Goal: Task Accomplishment & Management: Use online tool/utility

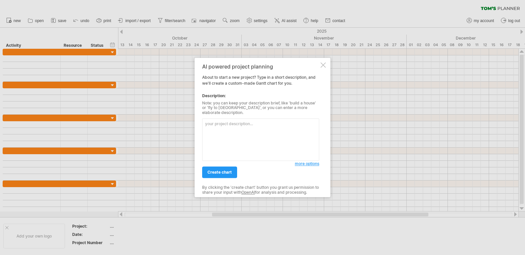
click at [260, 123] on textarea at bounding box center [260, 140] width 117 height 43
click at [248, 129] on textarea at bounding box center [260, 140] width 117 height 43
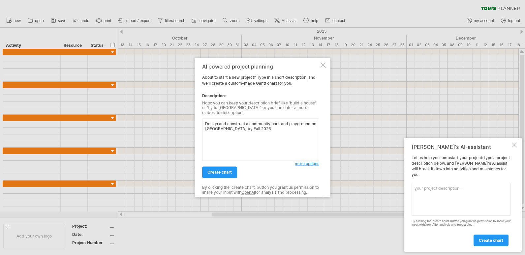
type textarea "Design and construct a community park and playground on [GEOGRAPHIC_DATA] by Fa…"
click at [308, 162] on span "more options" at bounding box center [307, 164] width 24 height 5
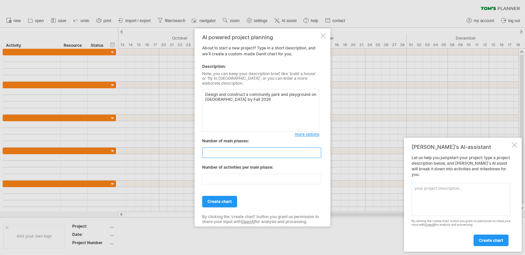
drag, startPoint x: 239, startPoint y: 148, endPoint x: 191, endPoint y: 144, distance: 48.3
click at [191, 144] on div "Trying to reach [DOMAIN_NAME] Connected again... 0% clear filter new" at bounding box center [262, 127] width 525 height 255
type input "*"
drag, startPoint x: 220, startPoint y: 176, endPoint x: 201, endPoint y: 176, distance: 18.5
click at [201, 176] on div "AI powered project planning About to start a new project? Type in a short descr…" at bounding box center [263, 127] width 136 height 198
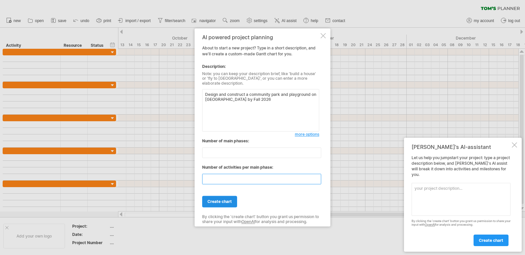
type input "*"
click at [224, 202] on span "create chart" at bounding box center [219, 202] width 24 height 5
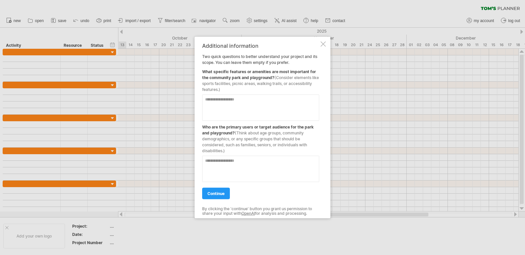
click at [220, 102] on textarea at bounding box center [260, 108] width 117 height 26
paste textarea "**********"
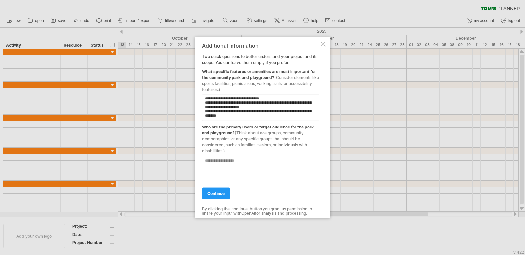
scroll to position [59, 0]
type textarea "**********"
click at [282, 165] on textarea at bounding box center [260, 169] width 117 height 26
paste textarea "**********"
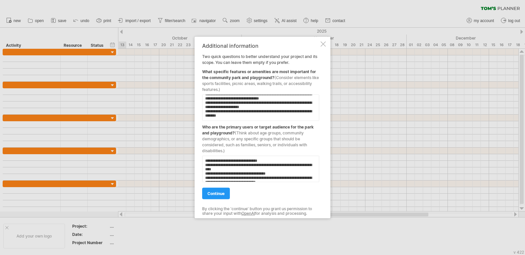
scroll to position [36, 0]
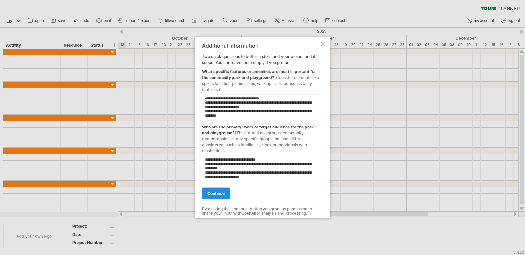
type textarea "**********"
click at [220, 194] on span "continue" at bounding box center [215, 193] width 17 height 5
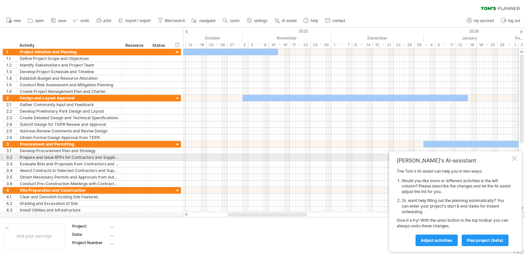
click at [514, 158] on div at bounding box center [514, 158] width 5 height 5
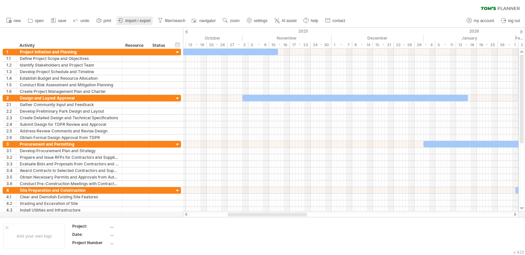
click at [140, 18] on span "import / export" at bounding box center [137, 20] width 25 height 5
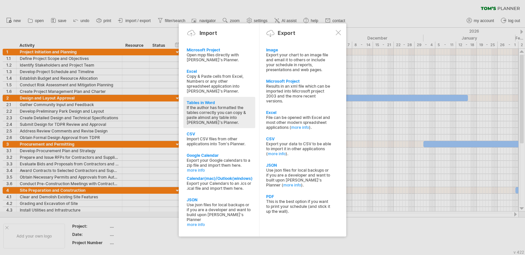
click at [208, 109] on div "If the author has formatted the tables correctly you can copy & paste almost an…" at bounding box center [219, 115] width 65 height 20
type textarea "**********"
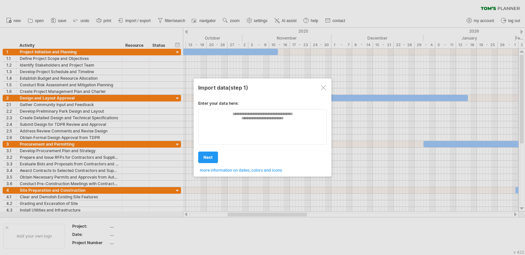
click at [325, 87] on div at bounding box center [323, 87] width 5 height 5
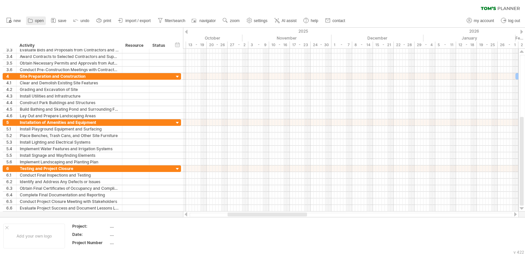
click at [40, 21] on span "open" at bounding box center [39, 20] width 9 height 5
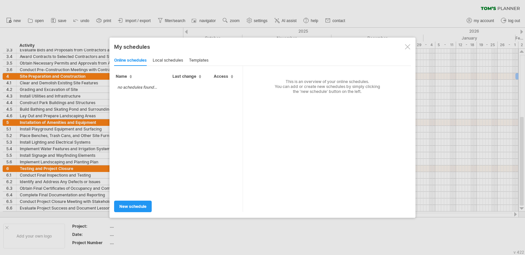
click at [408, 47] on div at bounding box center [407, 46] width 5 height 5
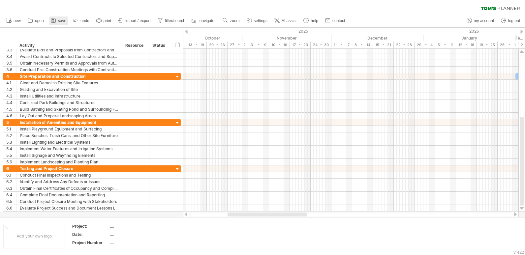
click at [60, 20] on span "save" at bounding box center [62, 20] width 8 height 5
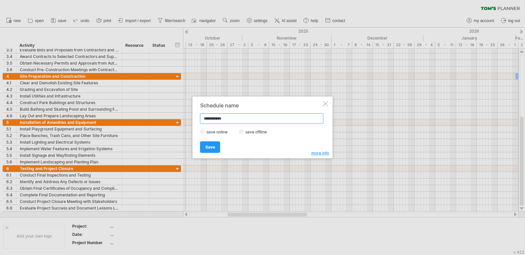
drag, startPoint x: 232, startPoint y: 119, endPoint x: 203, endPoint y: 111, distance: 29.8
click at [187, 116] on div "Trying to reach [DOMAIN_NAME] Connected again... 0% clear filter new 1" at bounding box center [262, 127] width 525 height 255
click at [246, 119] on input "**********" at bounding box center [261, 118] width 123 height 11
type input "**********"
click at [211, 145] on span "Save" at bounding box center [210, 147] width 10 height 5
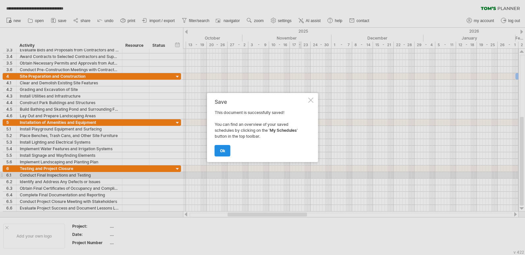
click at [221, 149] on span "ok" at bounding box center [222, 150] width 5 height 5
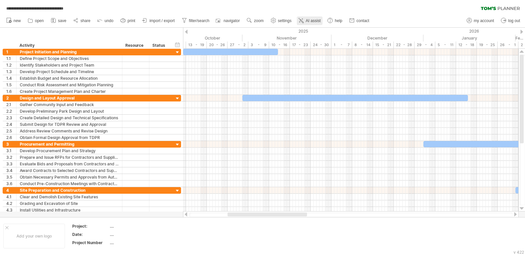
click at [314, 20] on span "AI assist" at bounding box center [313, 20] width 15 height 5
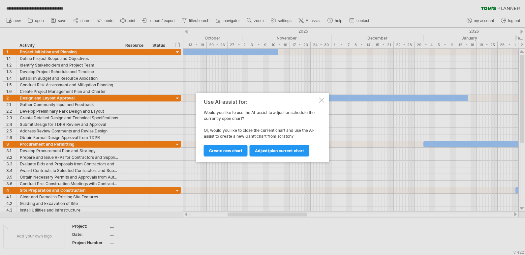
click at [321, 102] on div at bounding box center [321, 100] width 5 height 5
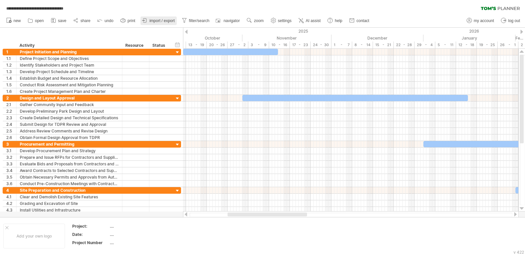
click at [163, 20] on span "import / export" at bounding box center [161, 20] width 25 height 5
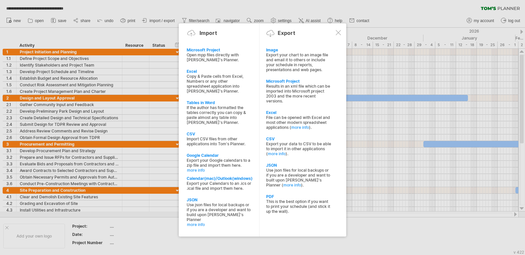
click at [341, 34] on div at bounding box center [338, 32] width 5 height 5
